Goal: Find specific page/section: Locate a particular part of the current website

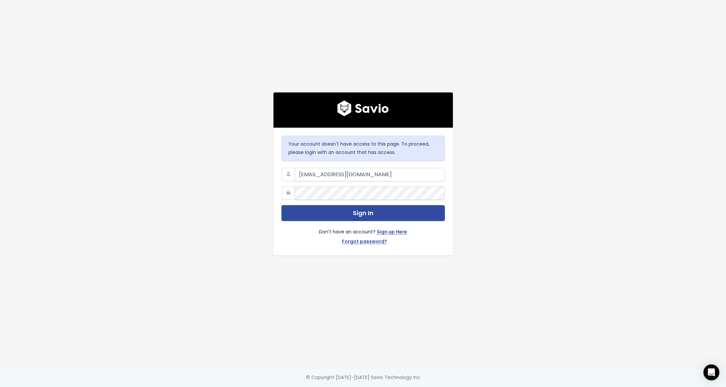
type input "[EMAIL_ADDRESS][DOMAIN_NAME]"
click at [281, 205] on button "Sign In" at bounding box center [362, 213] width 163 height 16
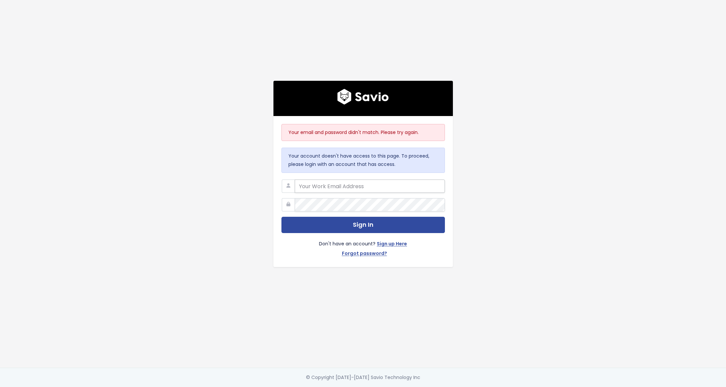
click at [402, 187] on input "email" at bounding box center [370, 185] width 150 height 13
click at [439, 386] on com-1password-button at bounding box center [363, 387] width 726 height 0
type input "ewhitman@predictap.com"
